Goal: Transaction & Acquisition: Purchase product/service

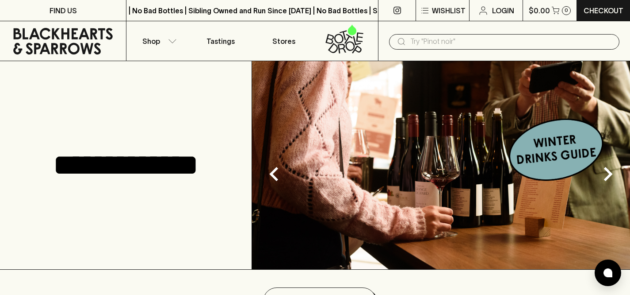
click at [439, 36] on input "text" at bounding box center [511, 41] width 202 height 14
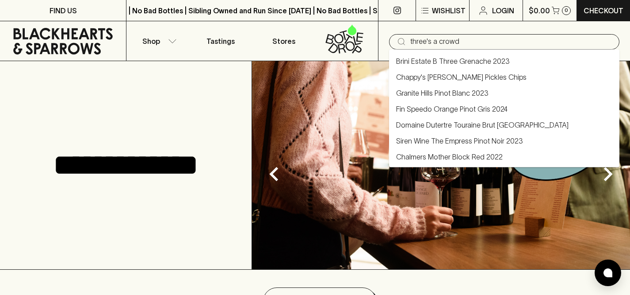
type input "Brini Estate B Three Grenache 2023"
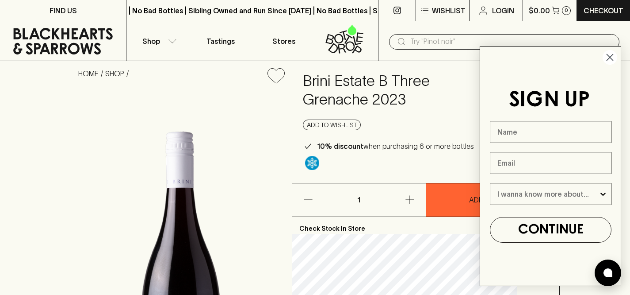
click at [406, 44] on icon at bounding box center [401, 41] width 11 height 11
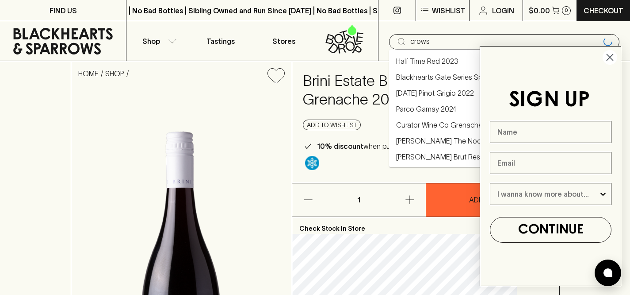
type input "crows"
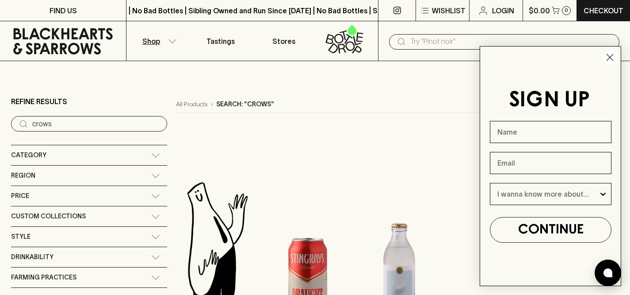
click at [607, 56] on circle "Close dialog" at bounding box center [610, 57] width 15 height 15
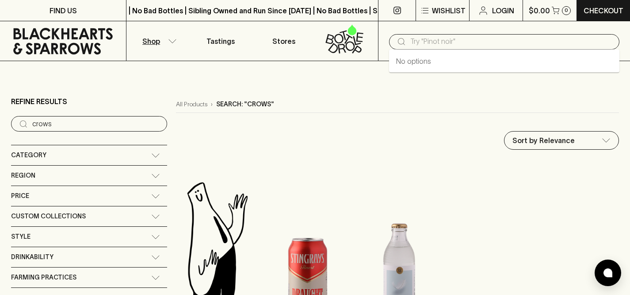
click at [502, 42] on input "text" at bounding box center [511, 41] width 202 height 14
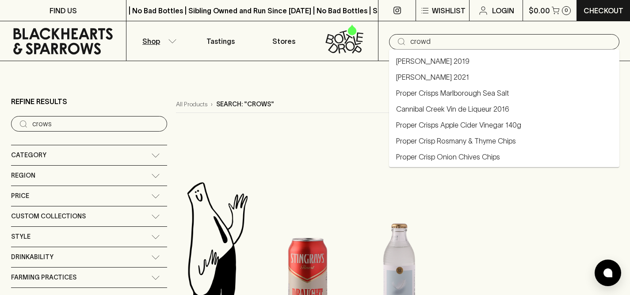
type input "crowd"
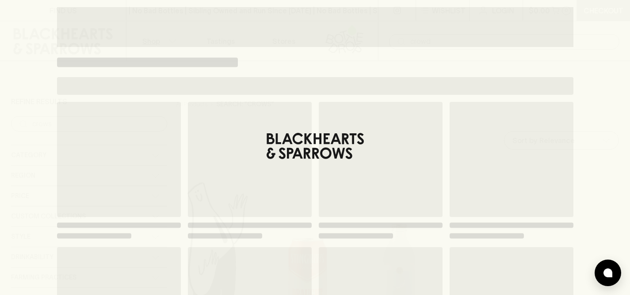
type input "crowd"
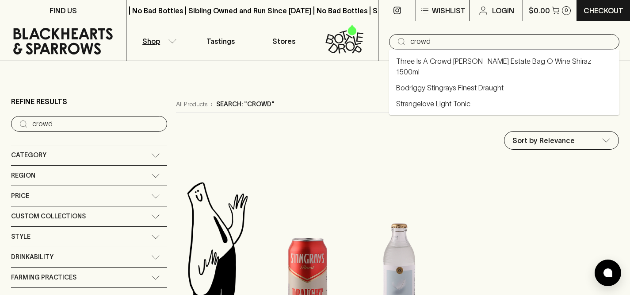
click at [433, 39] on input "crowd" at bounding box center [511, 41] width 202 height 14
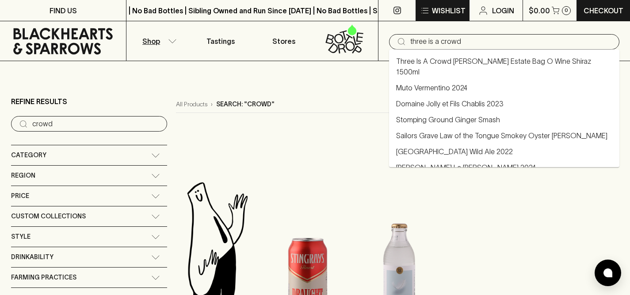
type input "three is a crowd"
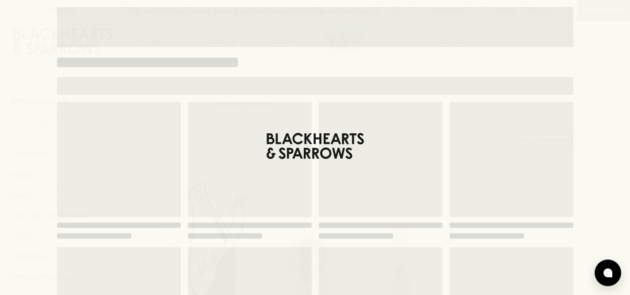
type input "three is a crowd"
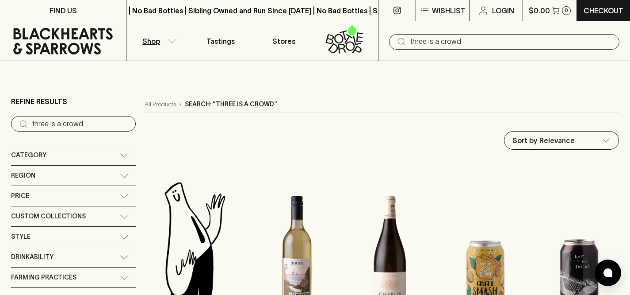
click at [442, 41] on input "three is a crowd" at bounding box center [511, 41] width 202 height 14
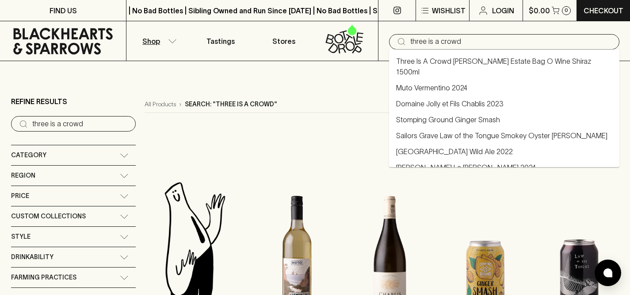
click at [442, 41] on input "three is a crowd" at bounding box center [511, 41] width 202 height 14
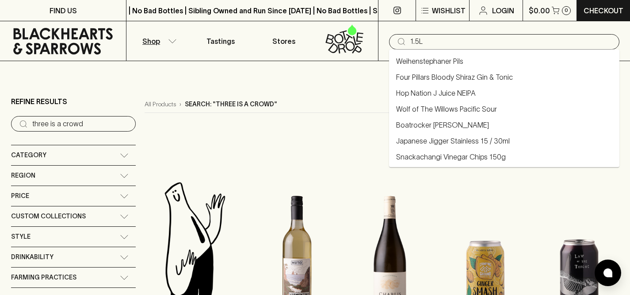
type input "1.5L"
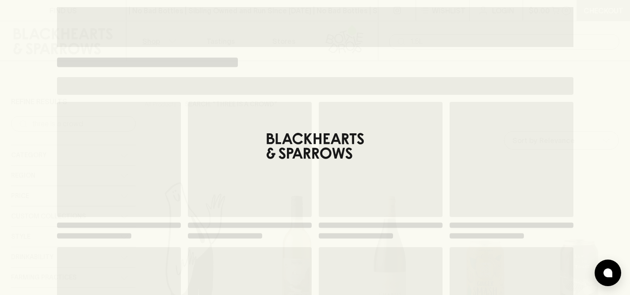
type input "1.5L"
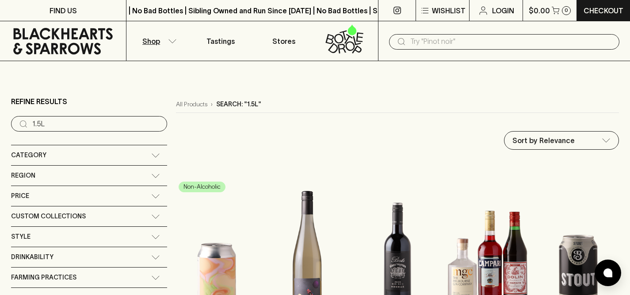
click at [428, 38] on input "text" at bounding box center [511, 41] width 202 height 14
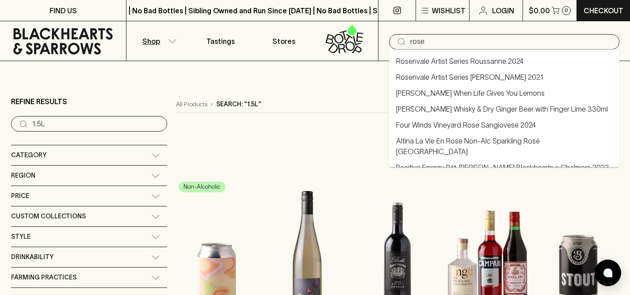
type input "rose"
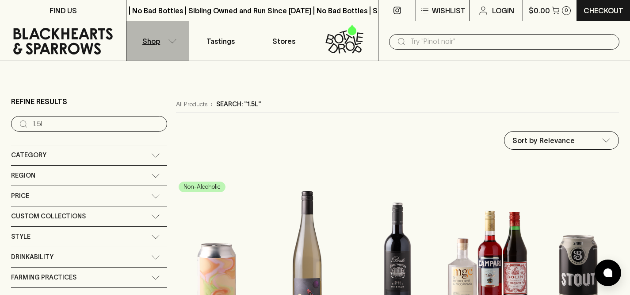
click at [166, 42] on button "Shop" at bounding box center [157, 40] width 63 height 39
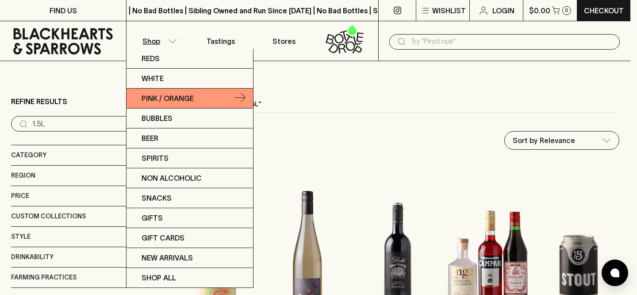
click at [173, 94] on p "Pink / Orange" at bounding box center [168, 98] width 52 height 11
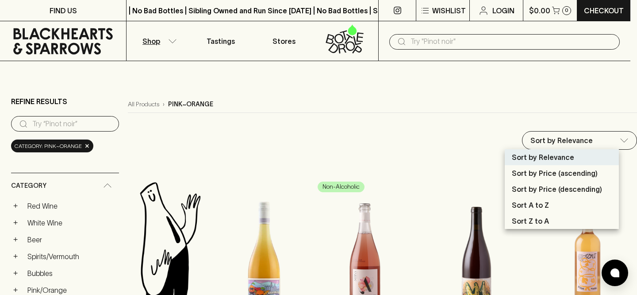
click at [540, 176] on p "Sort by Price (ascending)" at bounding box center [555, 173] width 86 height 11
type input "price:asc"
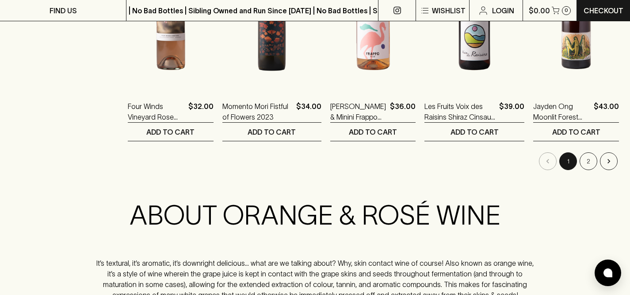
scroll to position [951, 0]
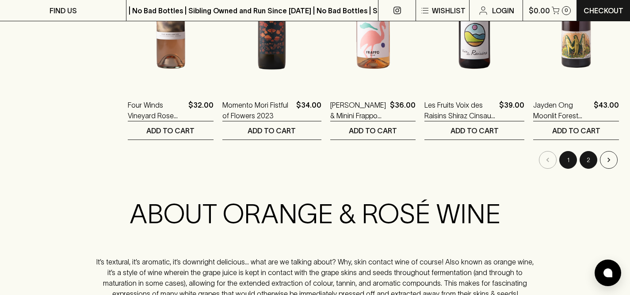
click at [589, 157] on button "2" at bounding box center [589, 160] width 18 height 18
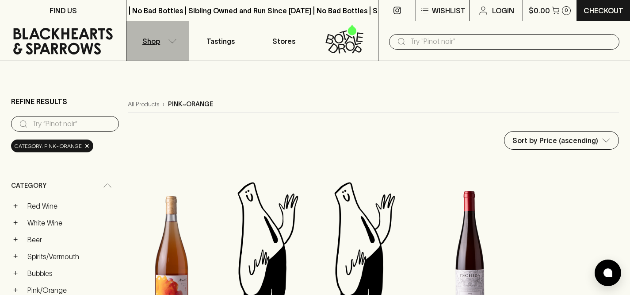
click at [175, 40] on icon "button" at bounding box center [172, 41] width 9 height 4
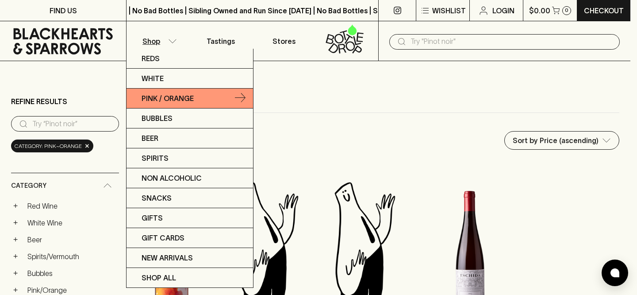
click at [224, 93] on link "Pink / Orange" at bounding box center [189, 98] width 126 height 20
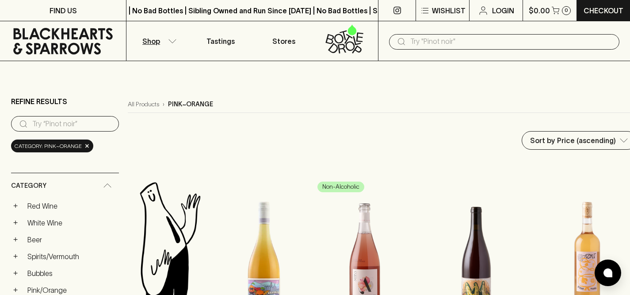
click at [411, 41] on input "text" at bounding box center [511, 41] width 202 height 14
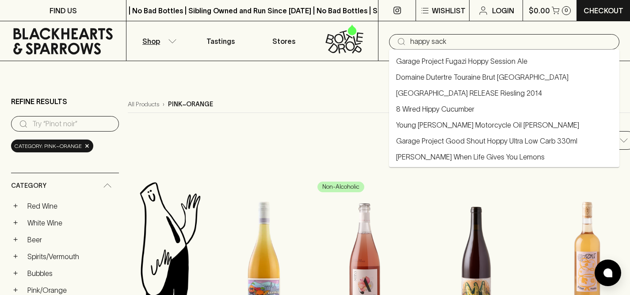
type input "happy sack"
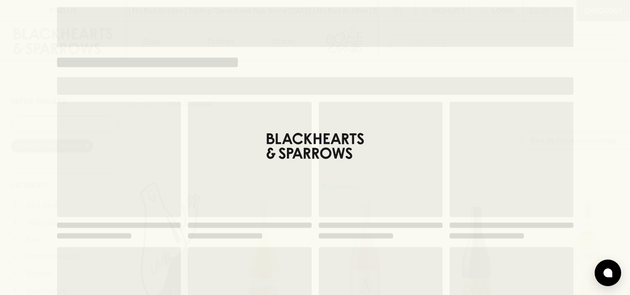
type input "happy sack"
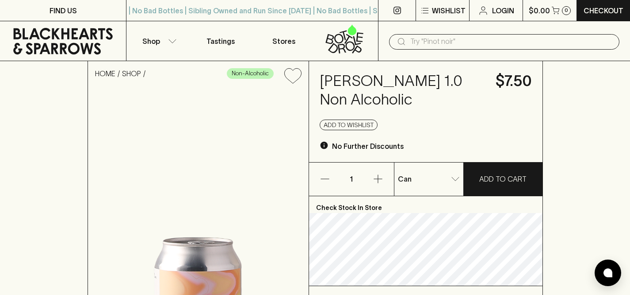
click at [460, 43] on input "text" at bounding box center [511, 41] width 202 height 14
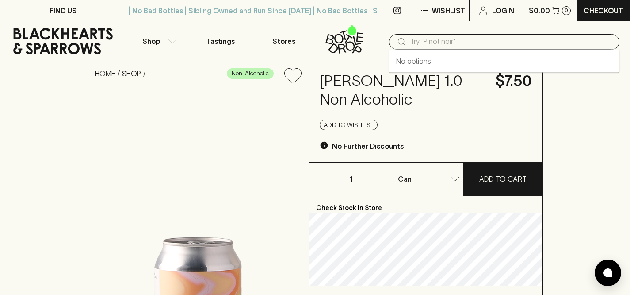
paste input "Rosé"
type input "Rosé"
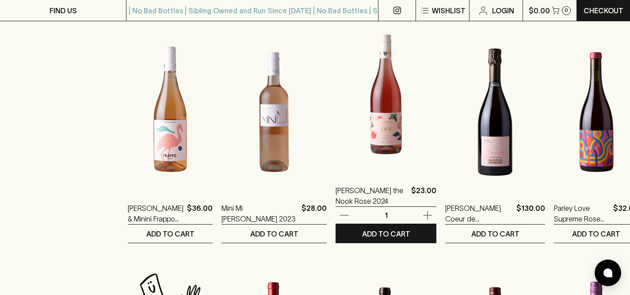
scroll to position [379, 0]
